Goal: Task Accomplishment & Management: Manage account settings

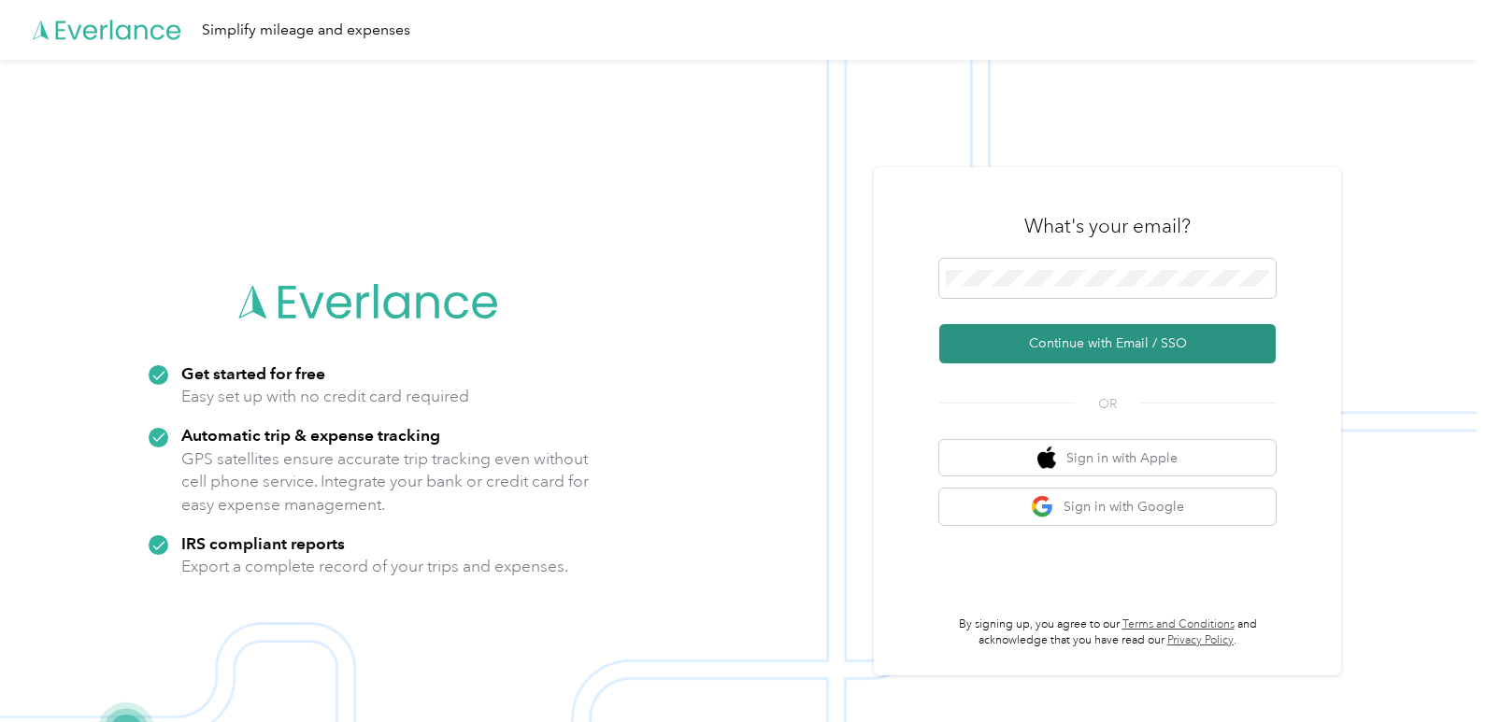
click at [1106, 338] on button "Continue with Email / SSO" at bounding box center [1107, 343] width 336 height 39
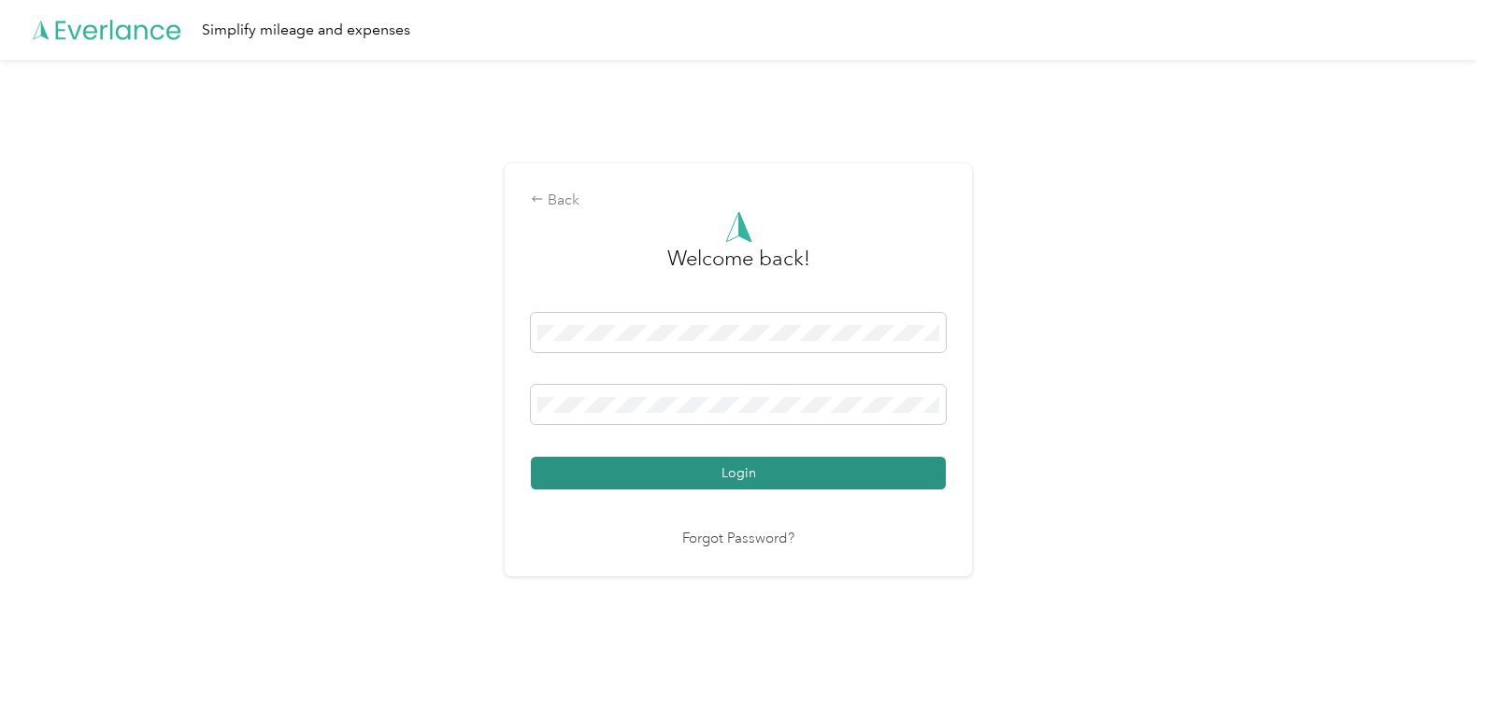
click at [740, 477] on button "Login" at bounding box center [738, 473] width 415 height 33
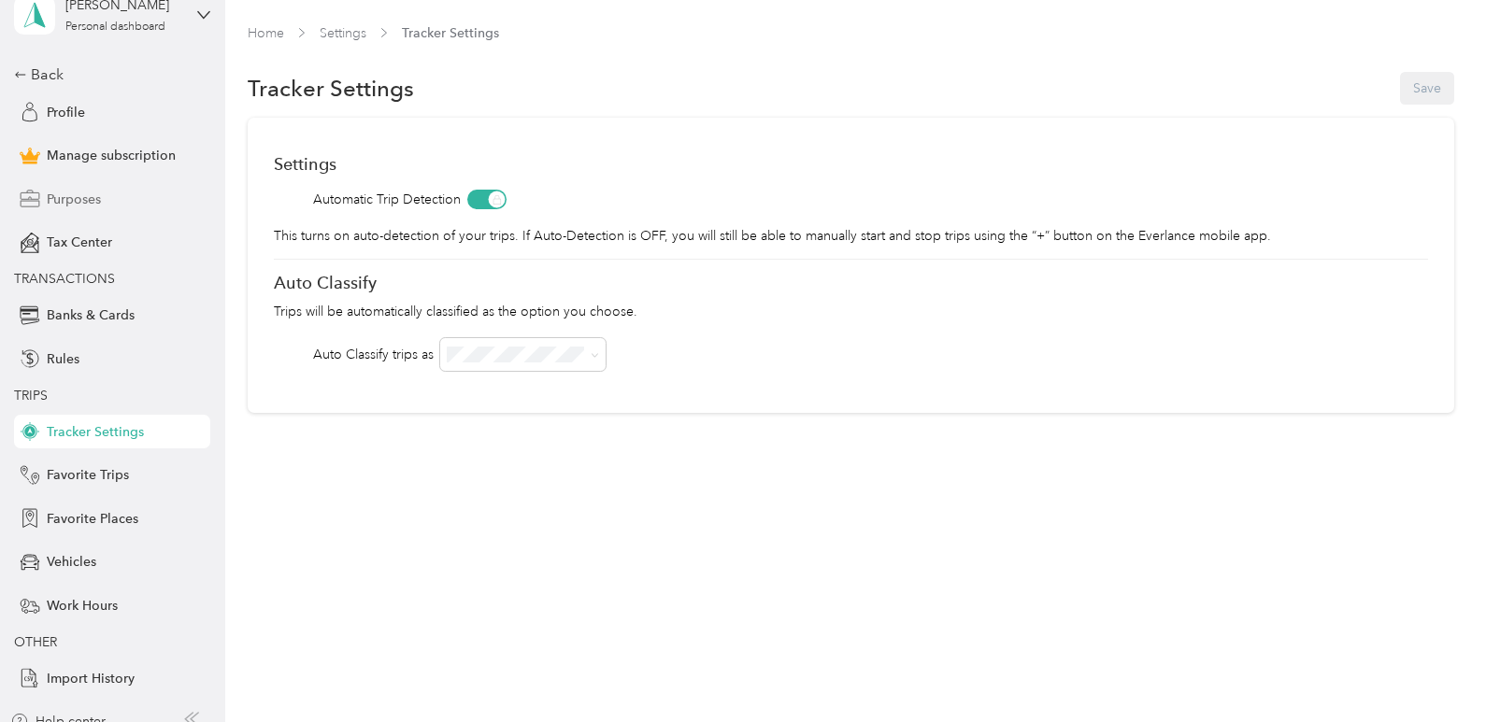
scroll to position [53, 0]
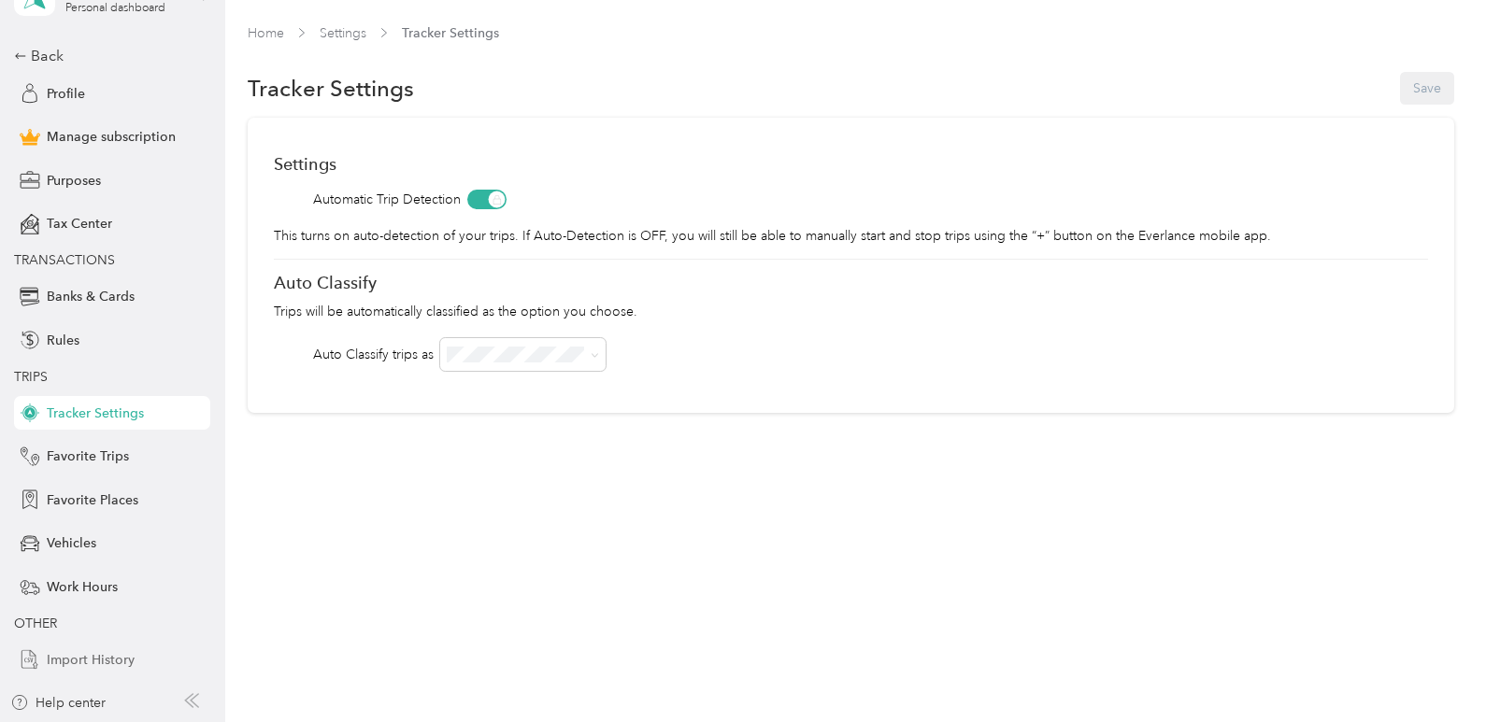
click at [86, 660] on span "Import History" at bounding box center [91, 660] width 88 height 20
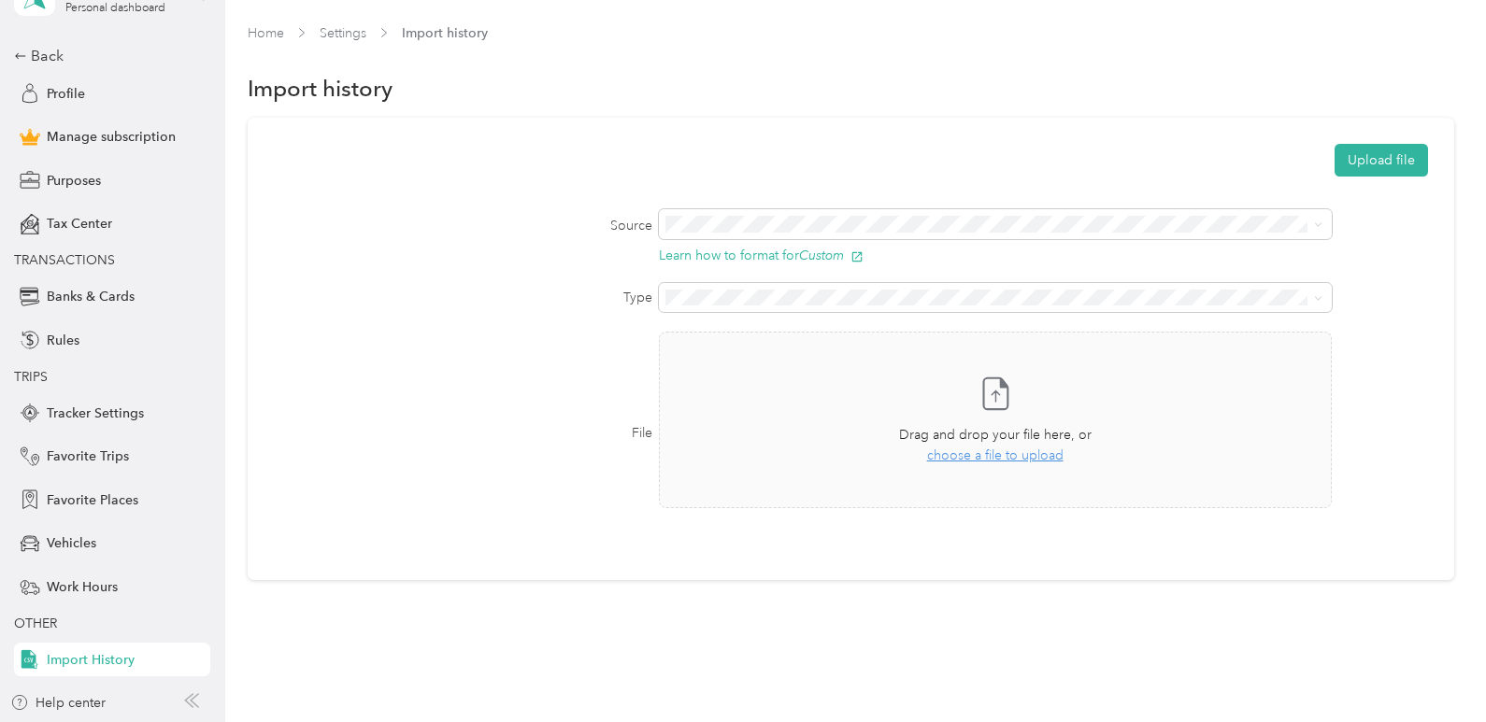
click at [700, 258] on li "Custom" at bounding box center [992, 253] width 670 height 33
click at [694, 324] on span "Trips" at bounding box center [684, 320] width 28 height 16
click at [1356, 163] on button "Upload file" at bounding box center [1380, 160] width 93 height 33
click at [1446, 38] on icon at bounding box center [1444, 36] width 8 height 8
click at [980, 455] on span "choose a file to upload" at bounding box center [995, 456] width 136 height 16
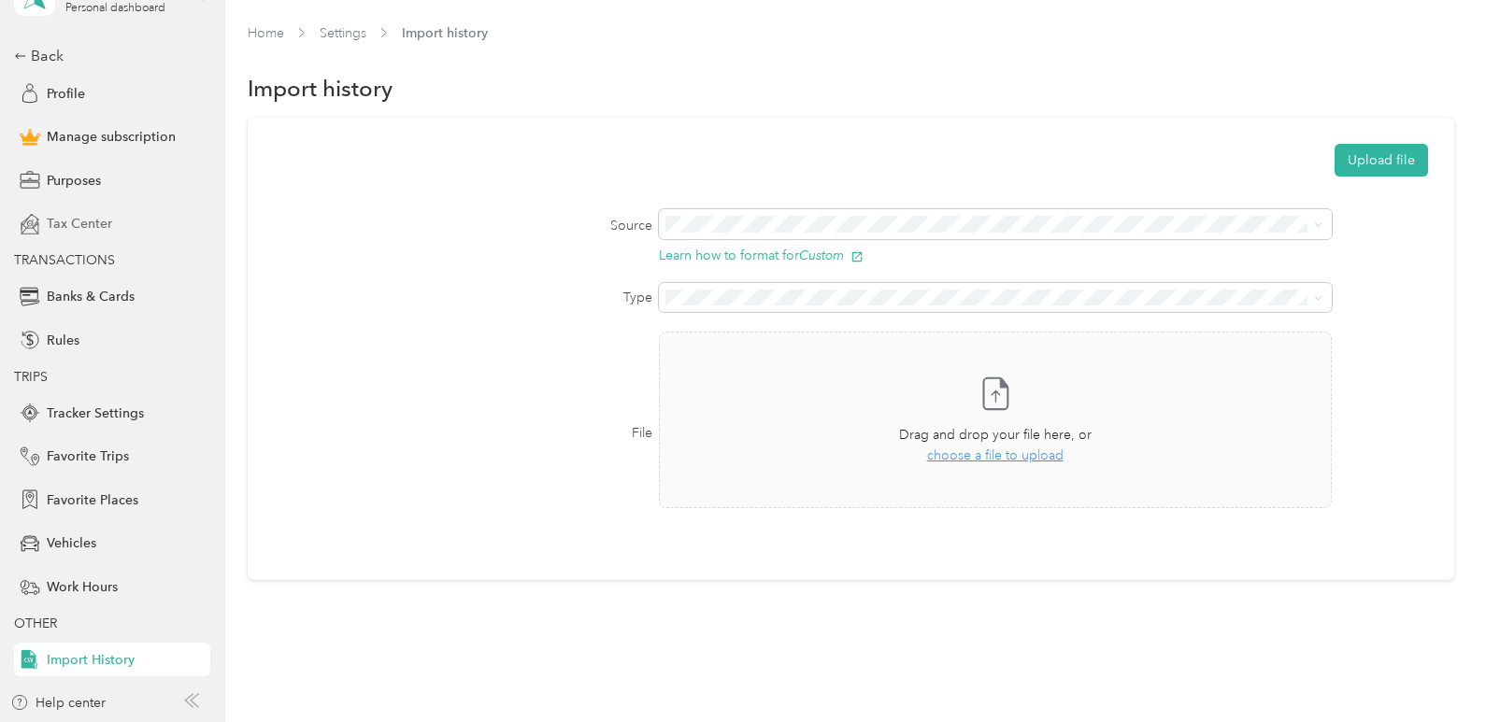
click at [82, 211] on div "Tax Center" at bounding box center [112, 224] width 196 height 34
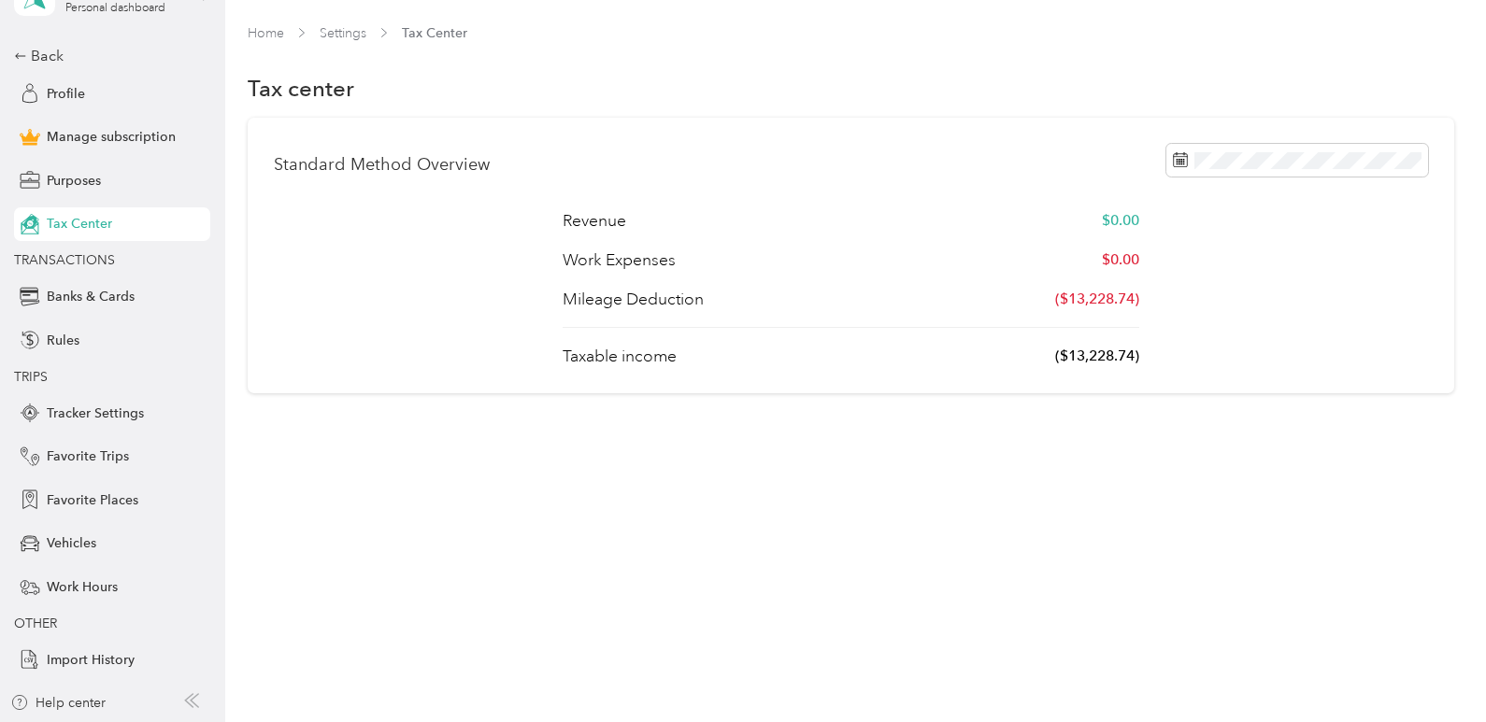
click at [1058, 162] on div "Standard Method Overview" at bounding box center [850, 160] width 1153 height 33
click at [253, 34] on link "Home" at bounding box center [266, 33] width 36 height 16
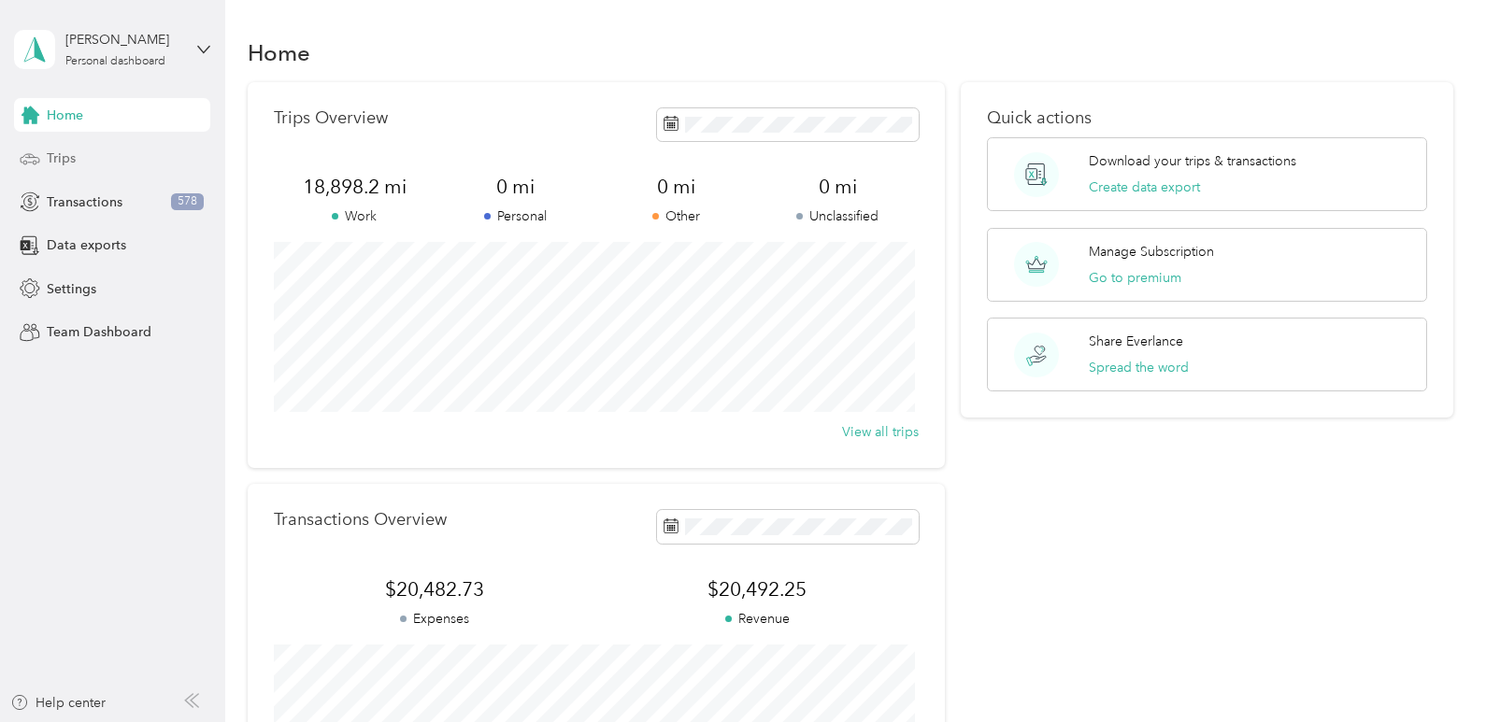
click at [57, 161] on span "Trips" at bounding box center [61, 159] width 29 height 20
